Goal: Ask a question: Seek information or help from site administrators or community

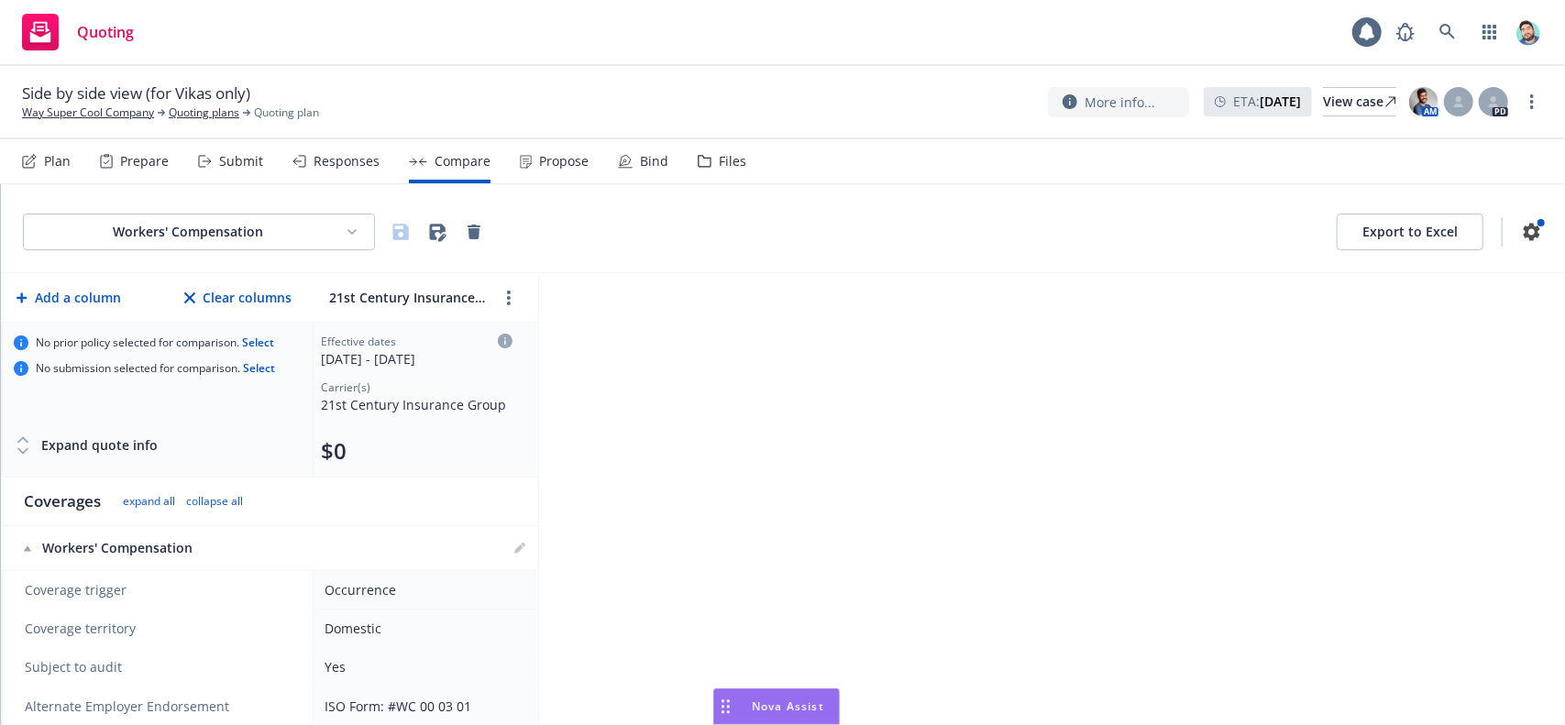
click at [747, 703] on div "Nova Assist" at bounding box center [788, 706] width 102 height 16
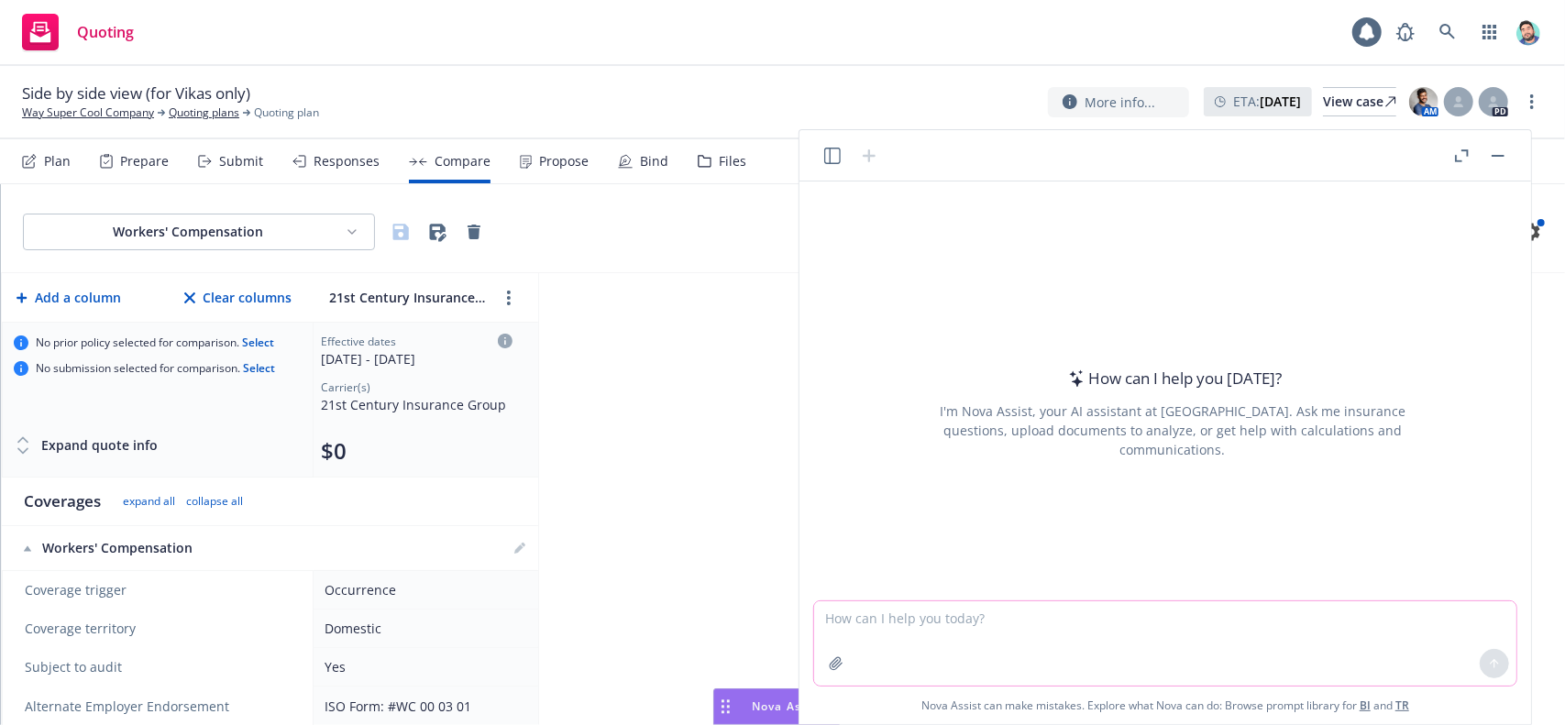
click at [1004, 638] on textarea at bounding box center [1165, 643] width 702 height 84
click at [1294, 643] on textarea at bounding box center [1165, 643] width 702 height 84
type textarea "what are the latest news events [DATE]?"
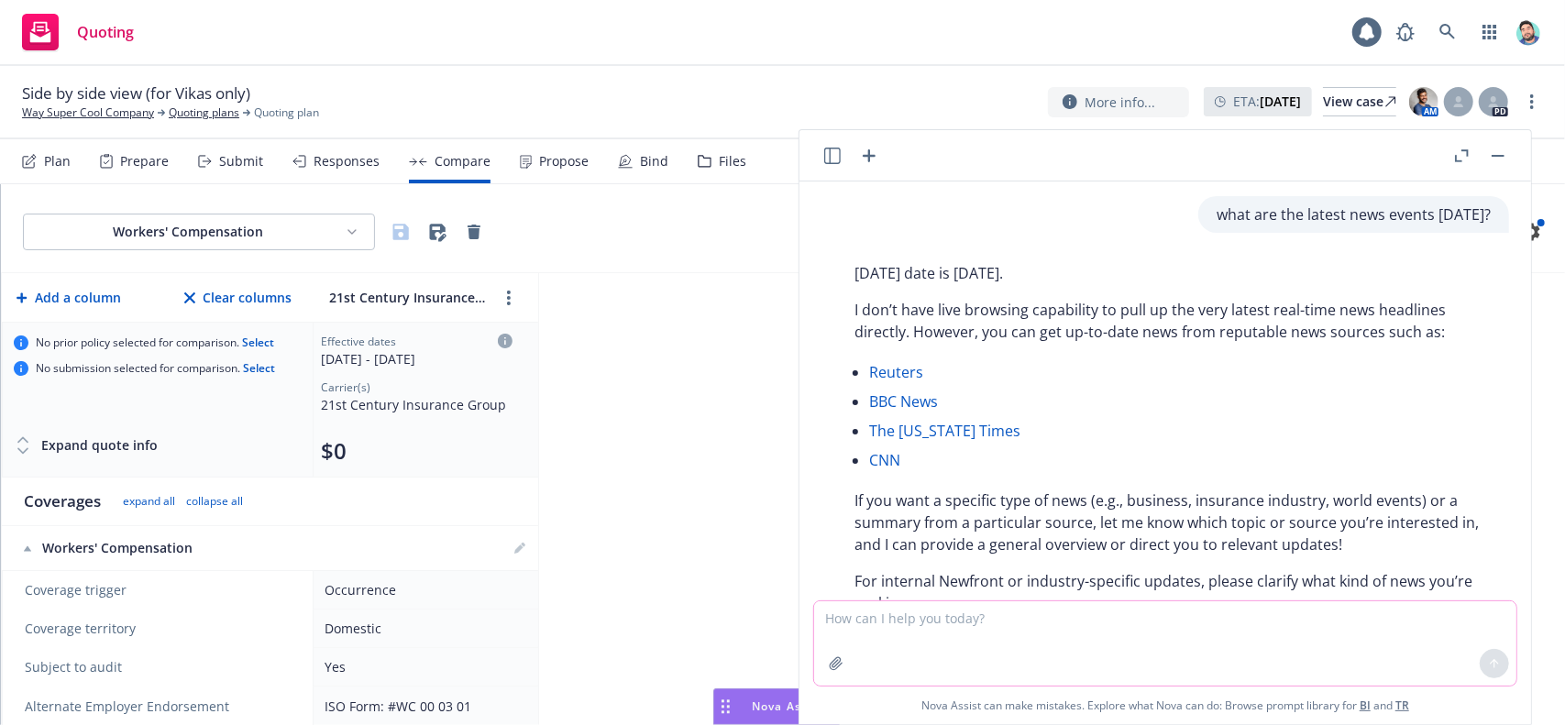
click at [1181, 615] on textarea at bounding box center [1165, 643] width 702 height 84
type textarea "what is current date?"
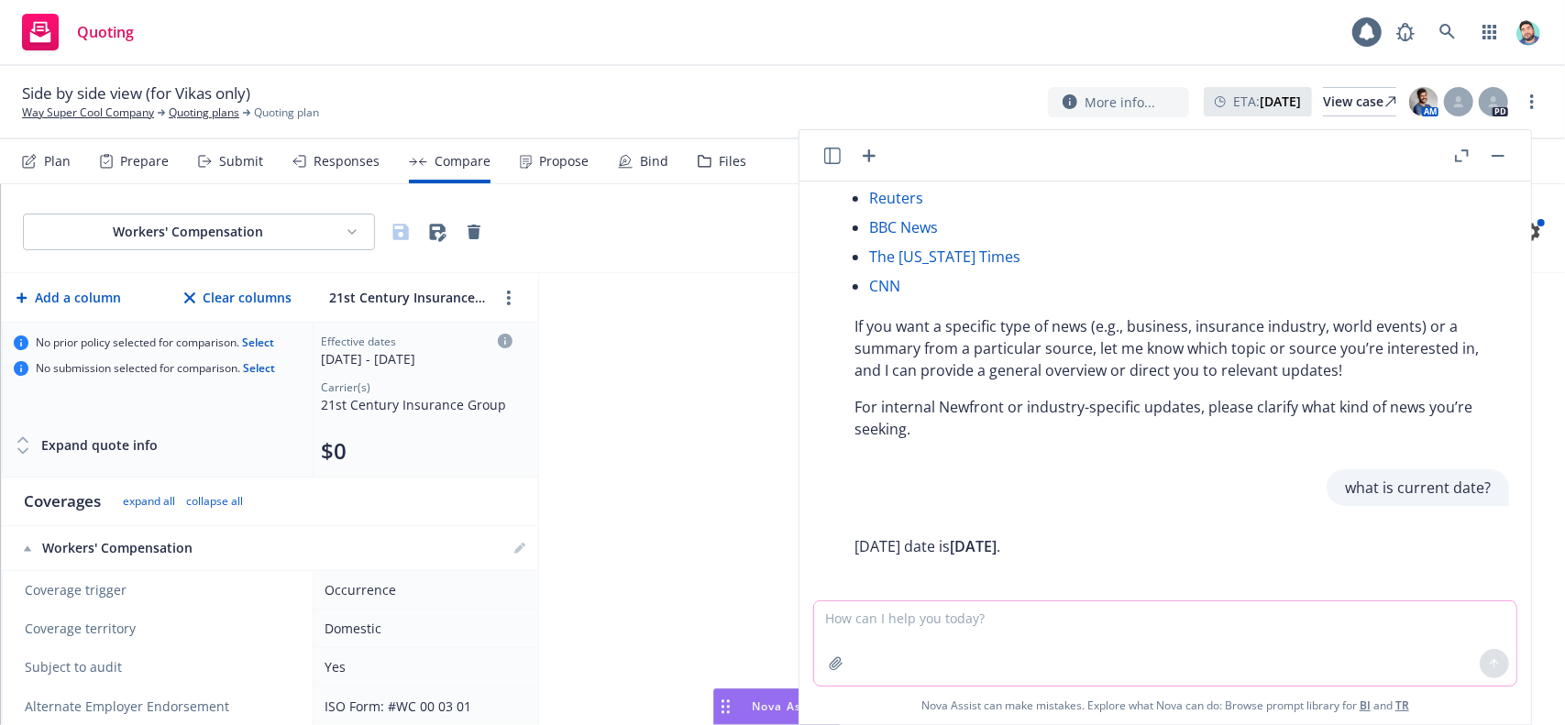
scroll to position [181, 0]
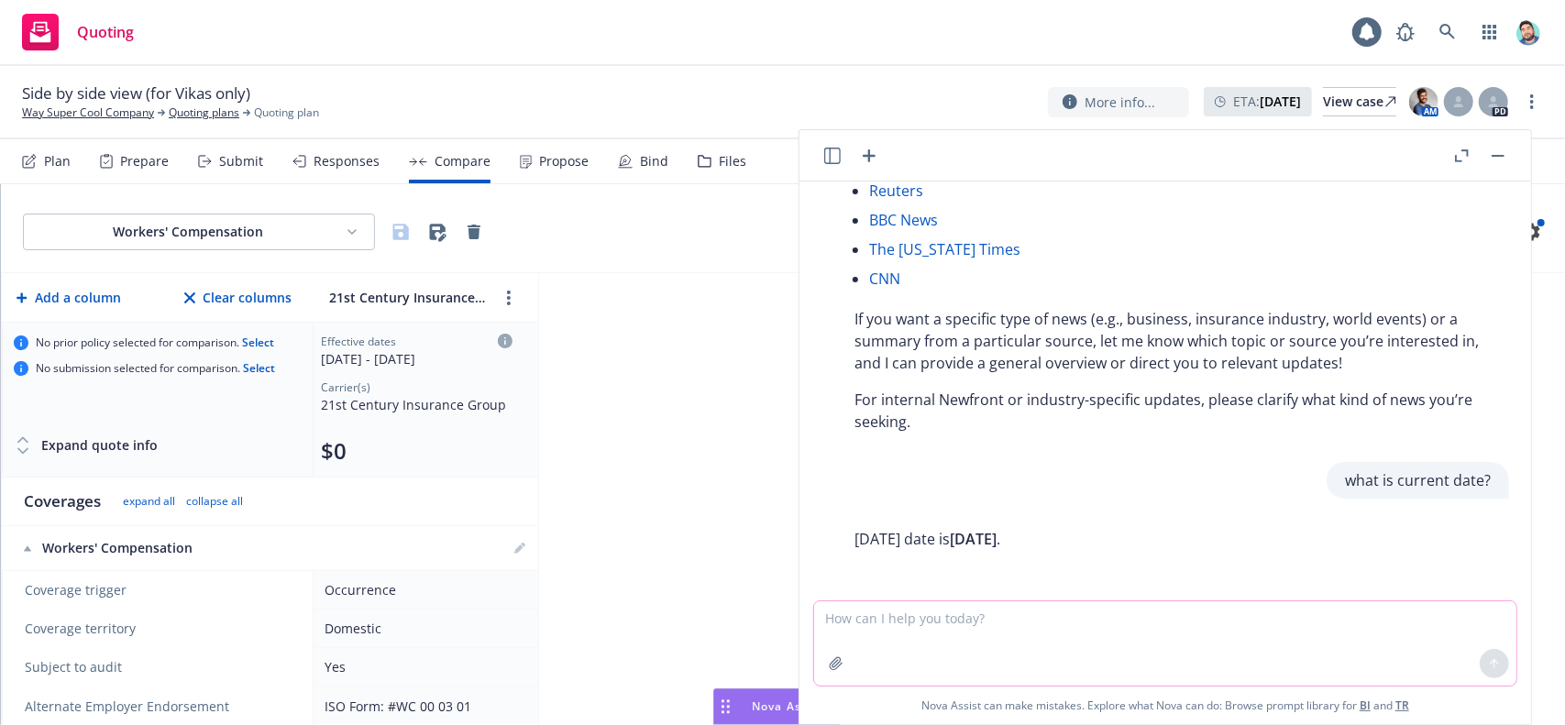
click at [1009, 621] on textarea at bounding box center [1165, 643] width 702 height 84
type textarea "are you sure?"
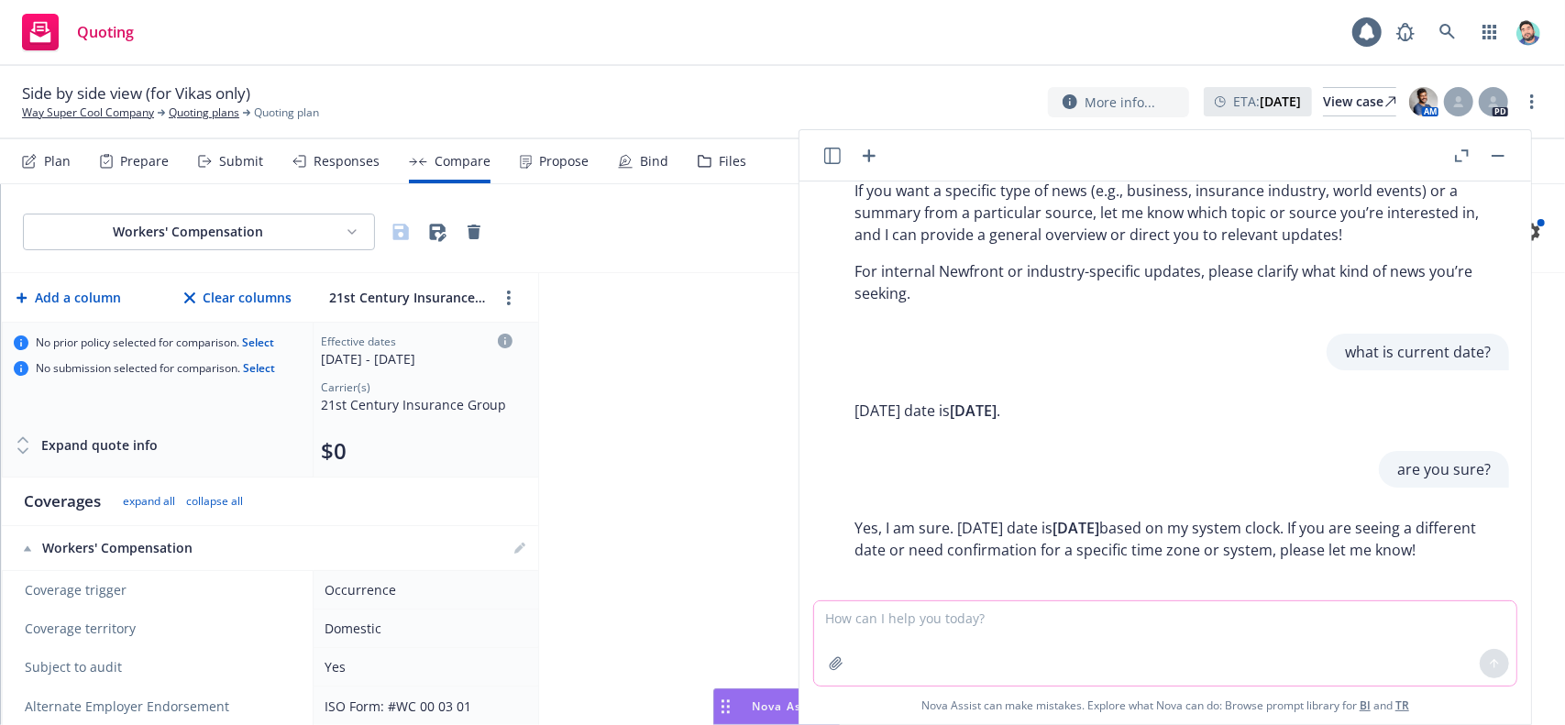
scroll to position [321, 0]
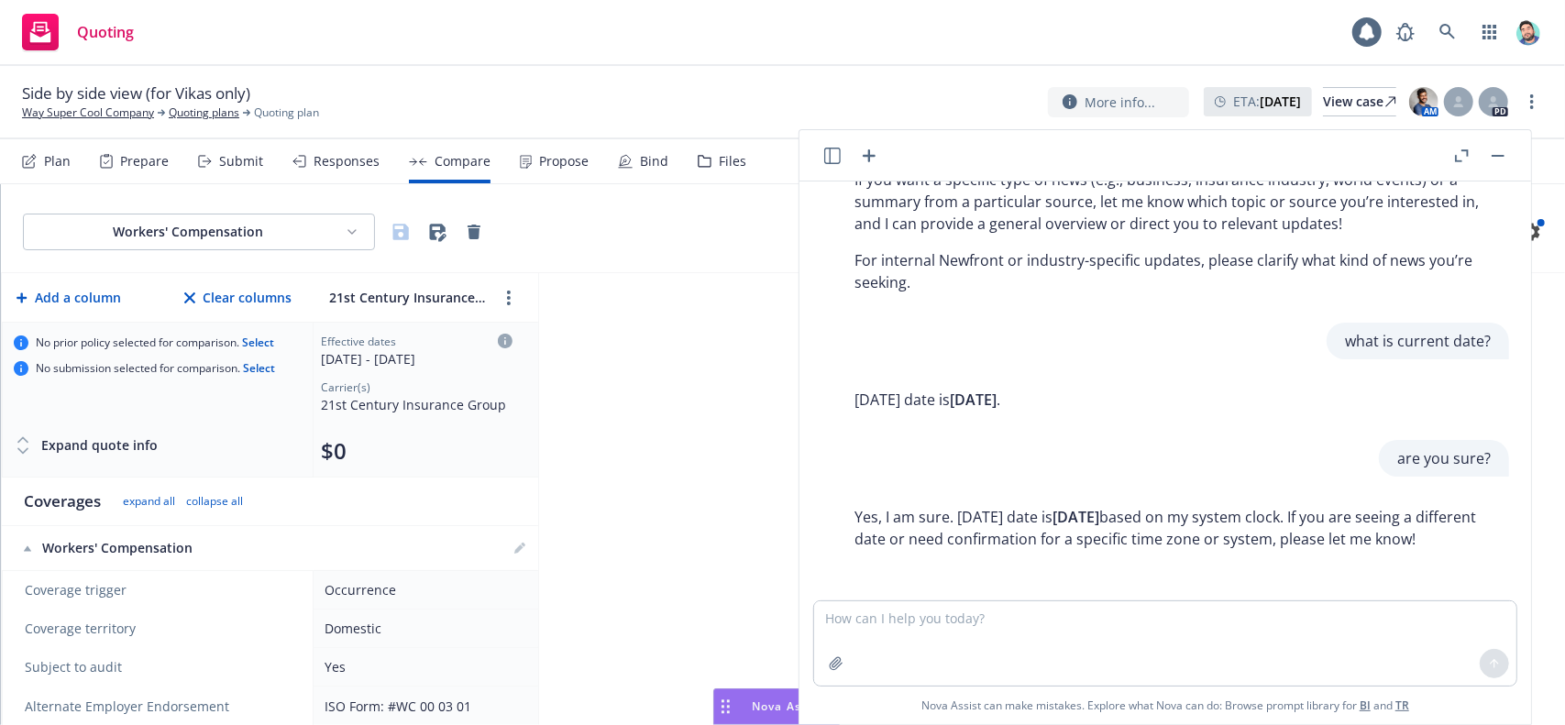
click at [1504, 159] on button "button" at bounding box center [1498, 156] width 22 height 22
